Goal: Find specific page/section: Find specific page/section

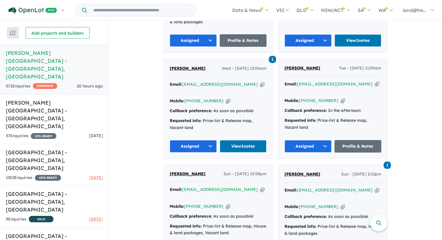
scroll to position [334, 0]
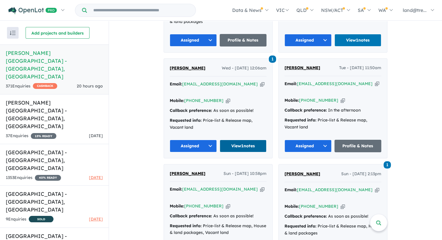
click at [241, 140] on link "View 1 notes" at bounding box center [243, 146] width 47 height 13
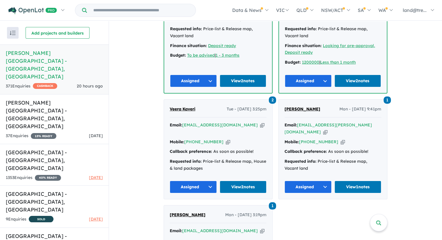
scroll to position [2604, 0]
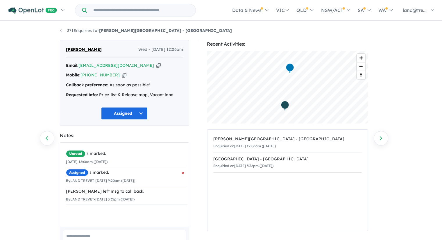
scroll to position [39, 0]
